Goal: Use online tool/utility: Utilize a website feature to perform a specific function

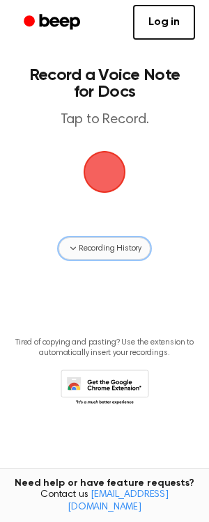
click at [89, 247] on span "Recording History" at bounding box center [110, 248] width 63 height 13
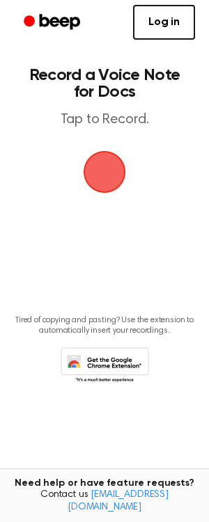
click at [118, 163] on span "button" at bounding box center [104, 172] width 54 height 54
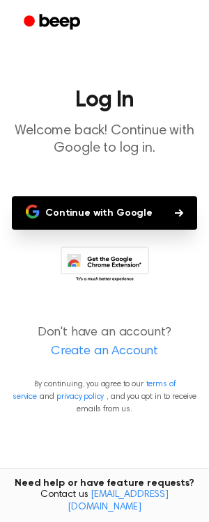
click at [133, 209] on button "Continue with Google" at bounding box center [104, 212] width 185 height 33
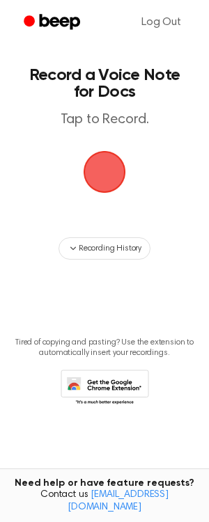
click at [115, 166] on span "button" at bounding box center [104, 172] width 60 height 60
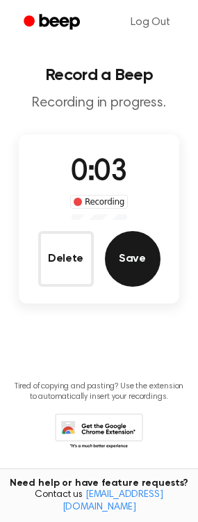
click at [131, 259] on button "Save" at bounding box center [133, 259] width 56 height 56
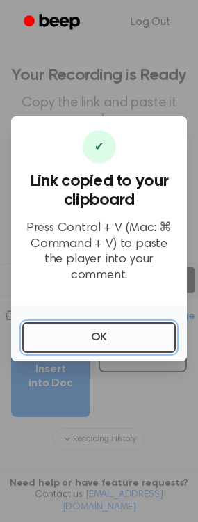
click at [103, 328] on button "OK" at bounding box center [99, 337] width 154 height 31
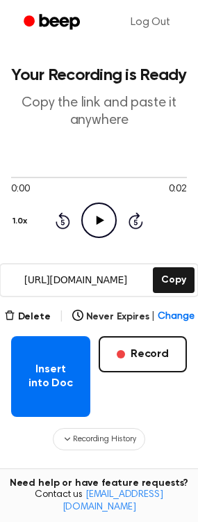
click at [107, 227] on icon "Play Audio" at bounding box center [98, 219] width 35 height 35
click at [98, 220] on icon at bounding box center [99, 220] width 6 height 9
click at [98, 220] on icon at bounding box center [101, 220] width 8 height 9
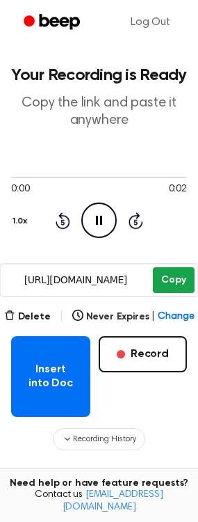
click at [179, 287] on button "Copy" at bounding box center [173, 280] width 41 height 26
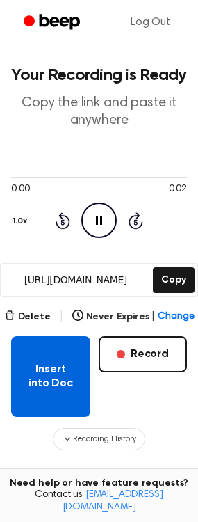
click at [69, 376] on button "Insert into Doc" at bounding box center [50, 376] width 79 height 81
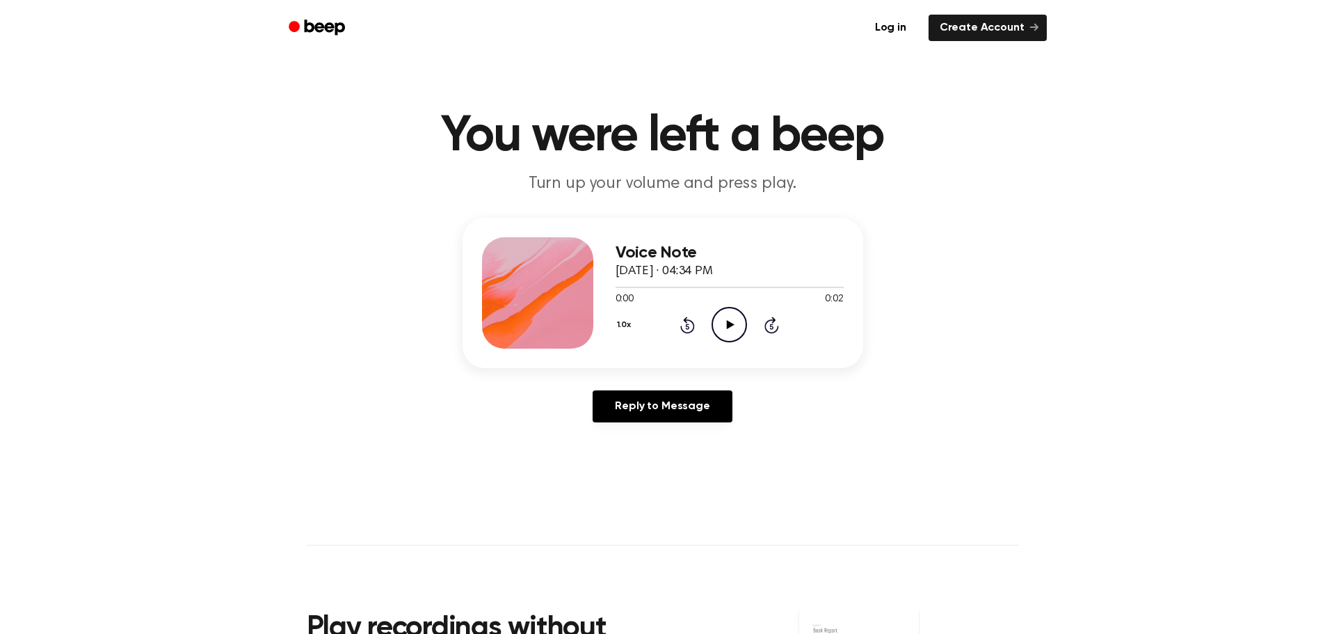
drag, startPoint x: 733, startPoint y: 335, endPoint x: 703, endPoint y: 344, distance: 31.5
click at [733, 334] on icon "Play Audio" at bounding box center [729, 324] width 35 height 35
